Goal: Task Accomplishment & Management: Complete application form

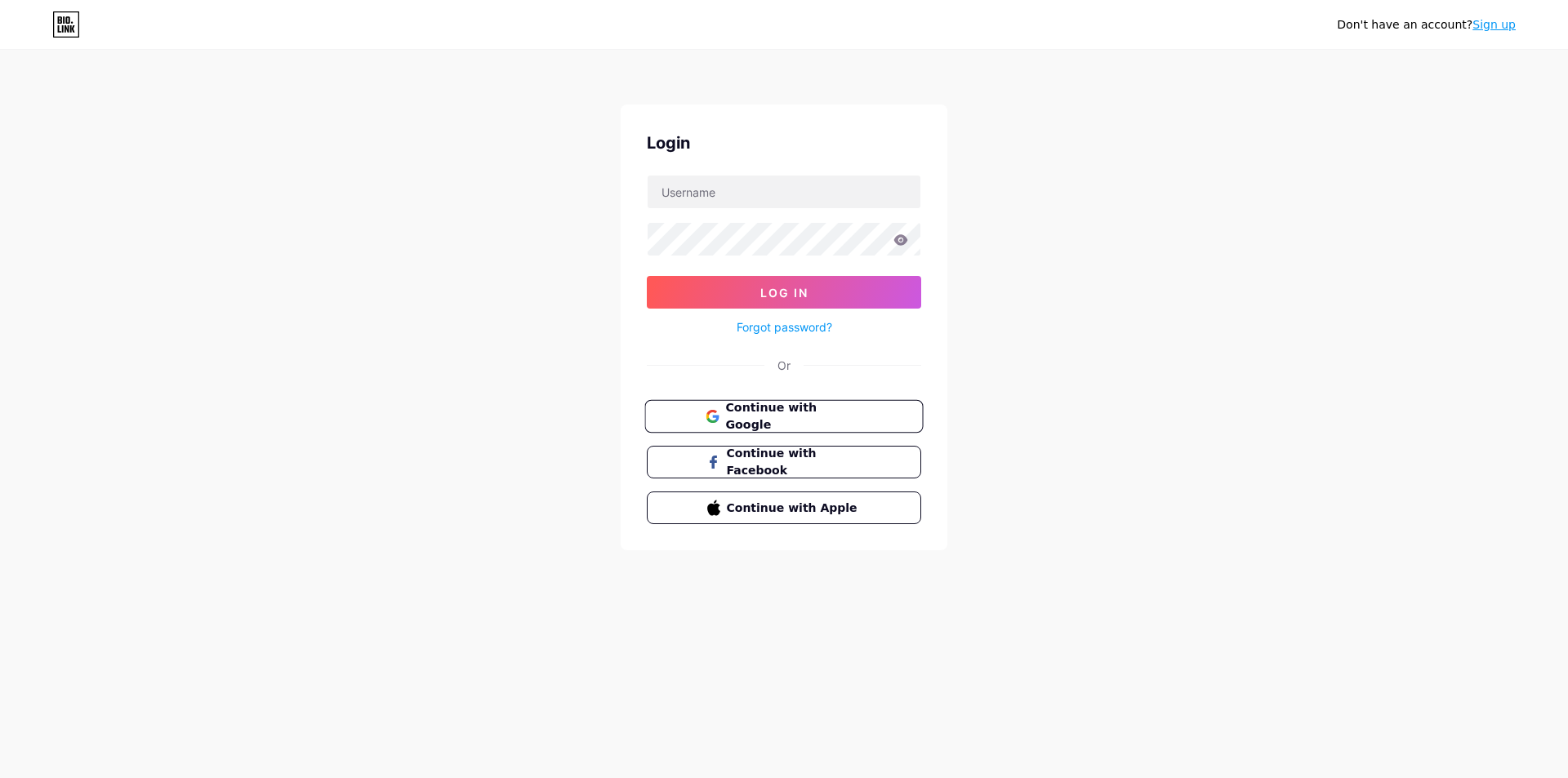
click at [753, 421] on span "Continue with Google" at bounding box center [793, 417] width 136 height 35
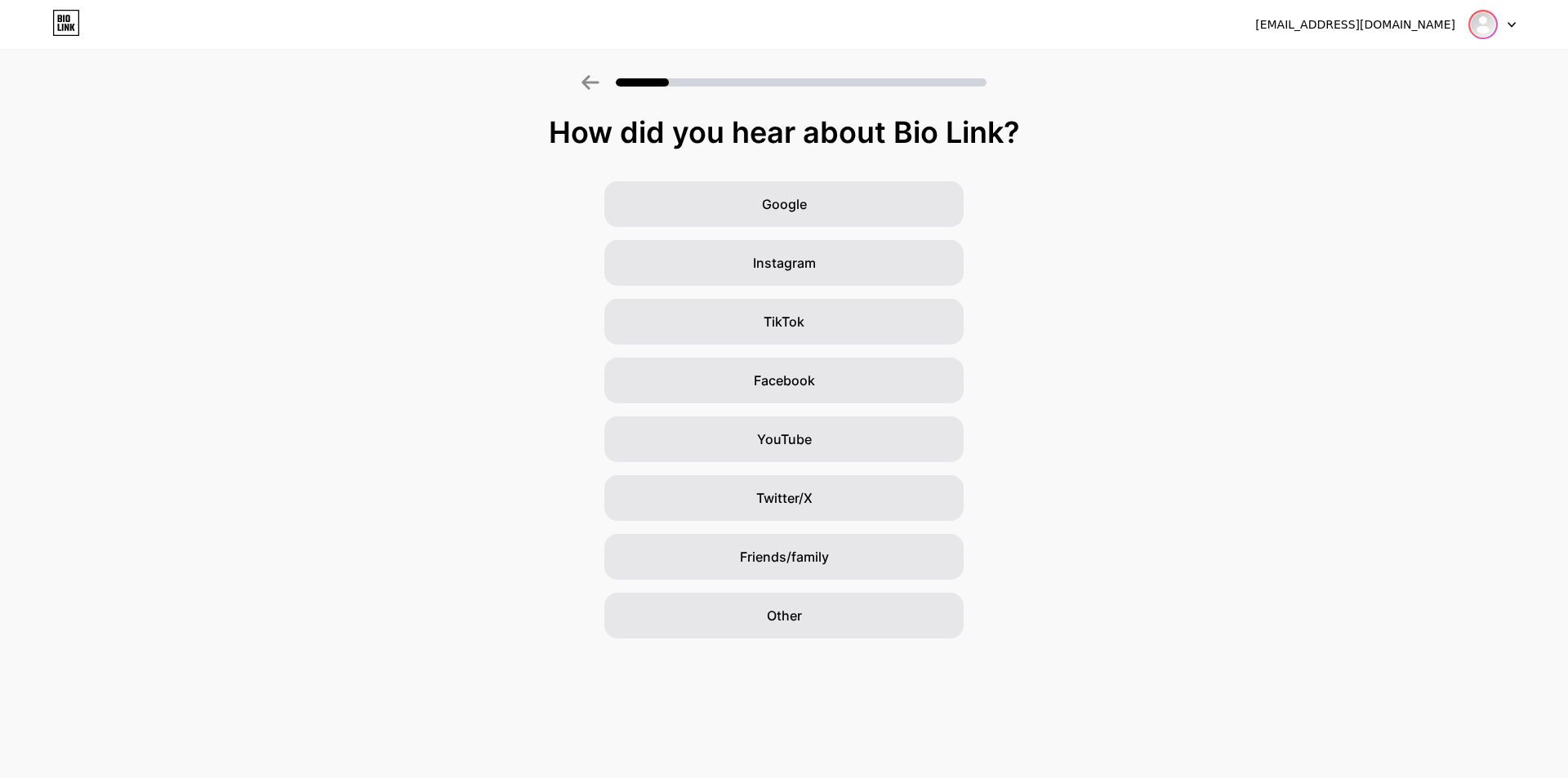
click at [1487, 26] on img at bounding box center [1483, 24] width 26 height 26
click at [1282, 156] on div "How did you hear about Bio Link? Google Instagram TikTok Facebook YouTube Twitt…" at bounding box center [784, 377] width 1568 height 523
click at [792, 612] on span "Other" at bounding box center [785, 615] width 35 height 19
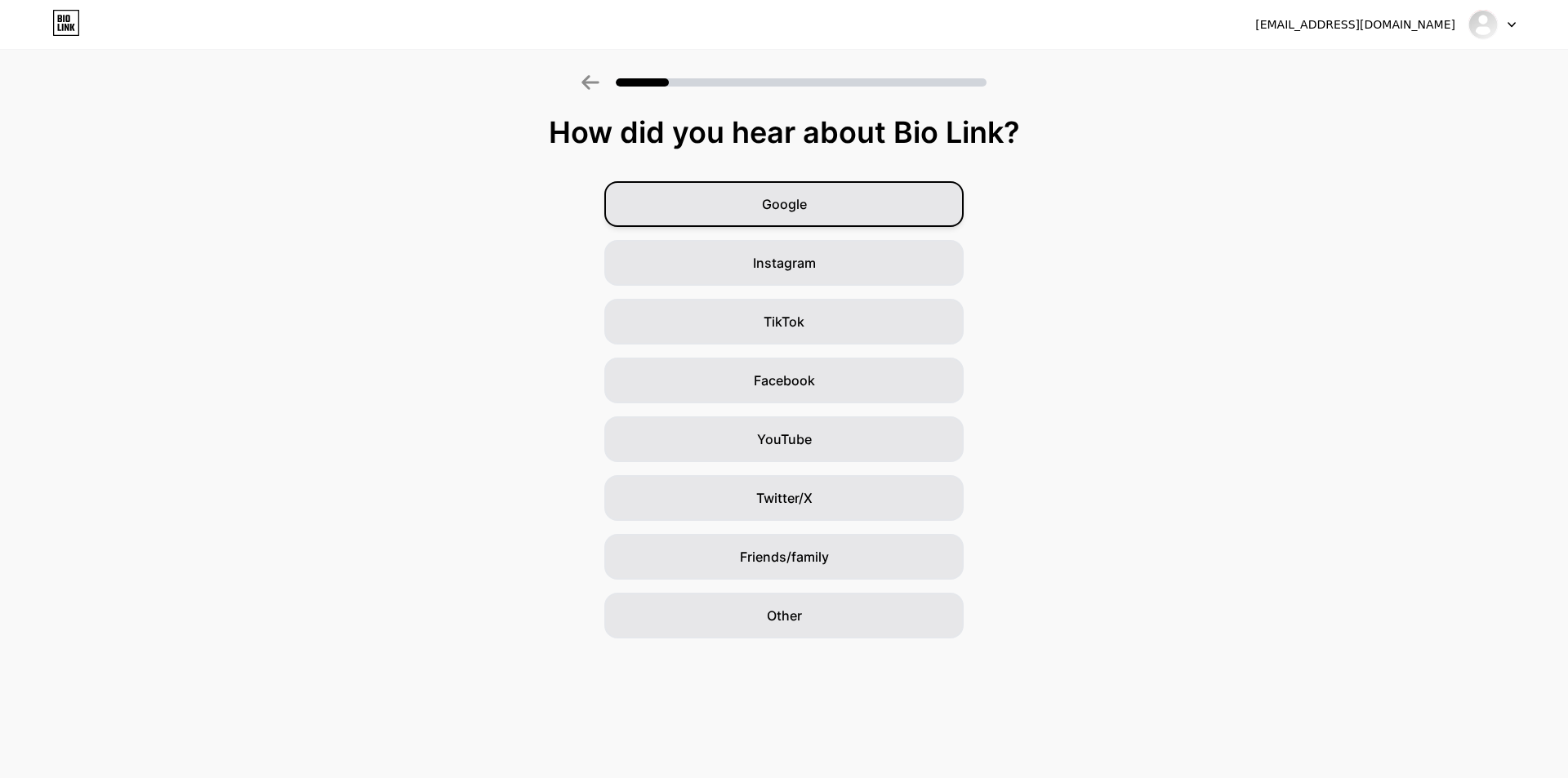
click at [753, 204] on div "Google" at bounding box center [784, 204] width 359 height 45
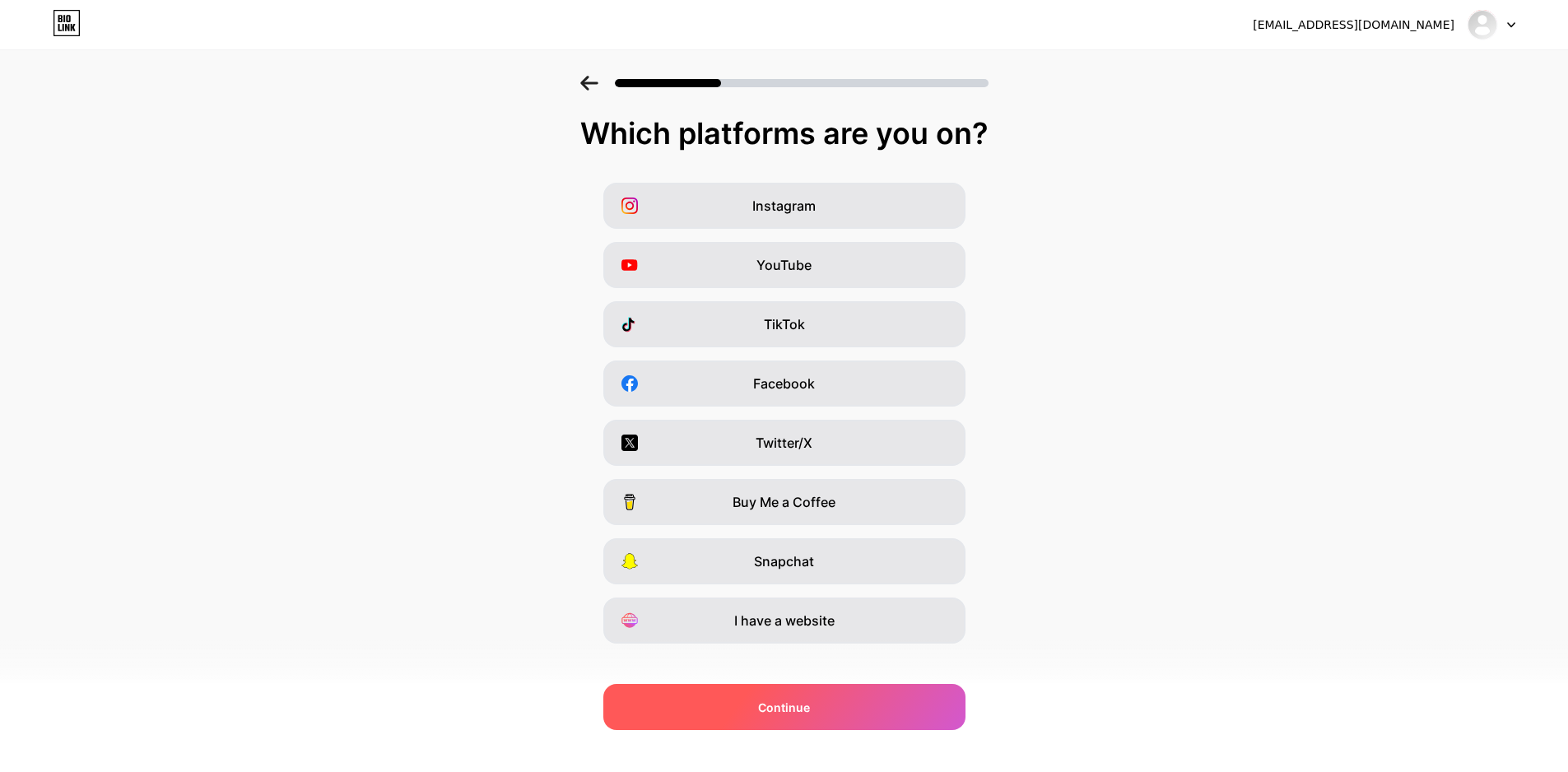
click at [806, 711] on span "Continue" at bounding box center [784, 707] width 52 height 18
click at [803, 706] on span "Continue" at bounding box center [784, 707] width 52 height 18
